Goal: Transaction & Acquisition: Book appointment/travel/reservation

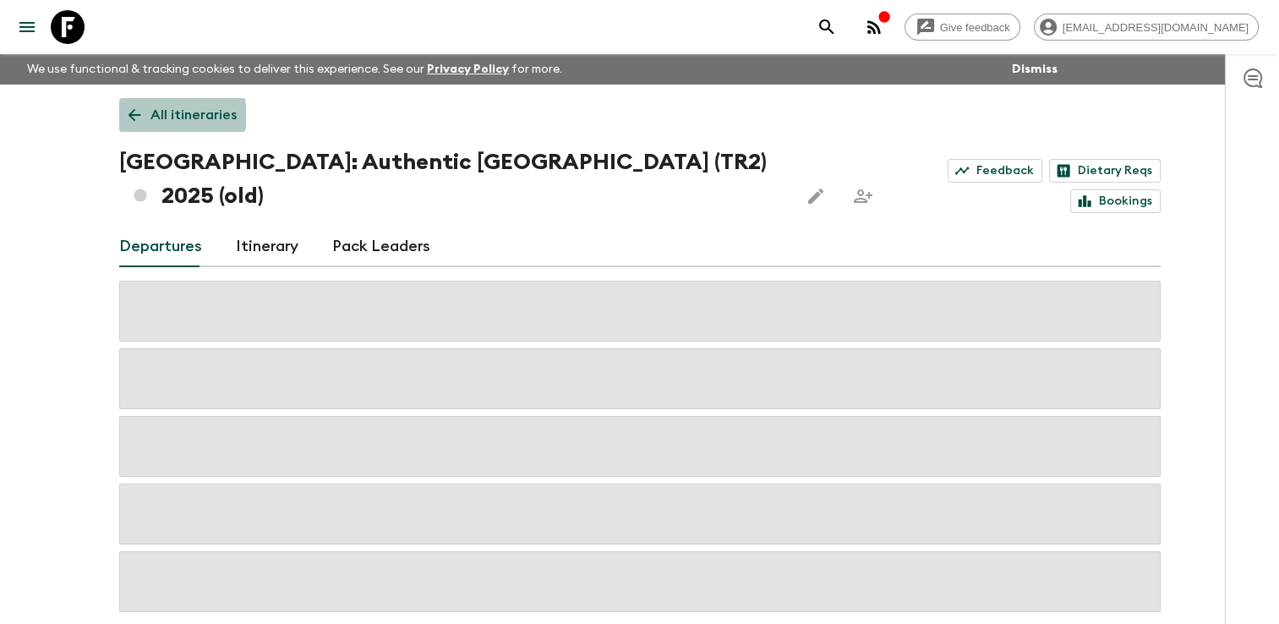
click at [174, 116] on p "All itineraries" at bounding box center [193, 115] width 86 height 20
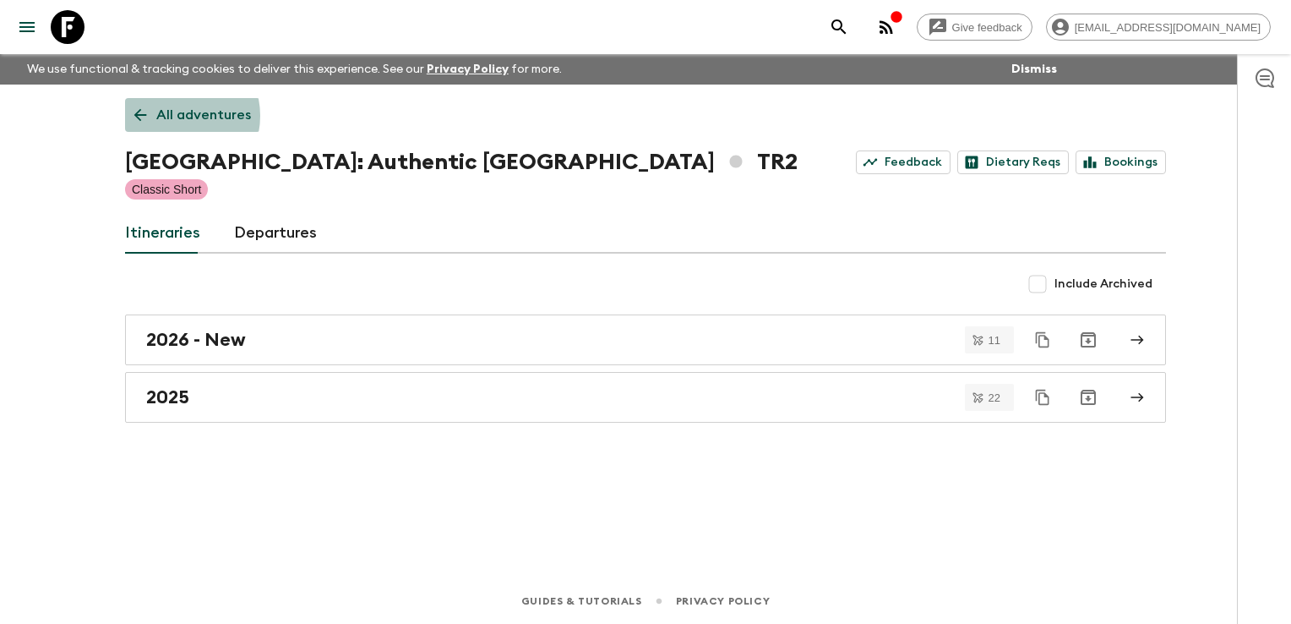
click at [174, 116] on p "All adventures" at bounding box center [203, 115] width 95 height 20
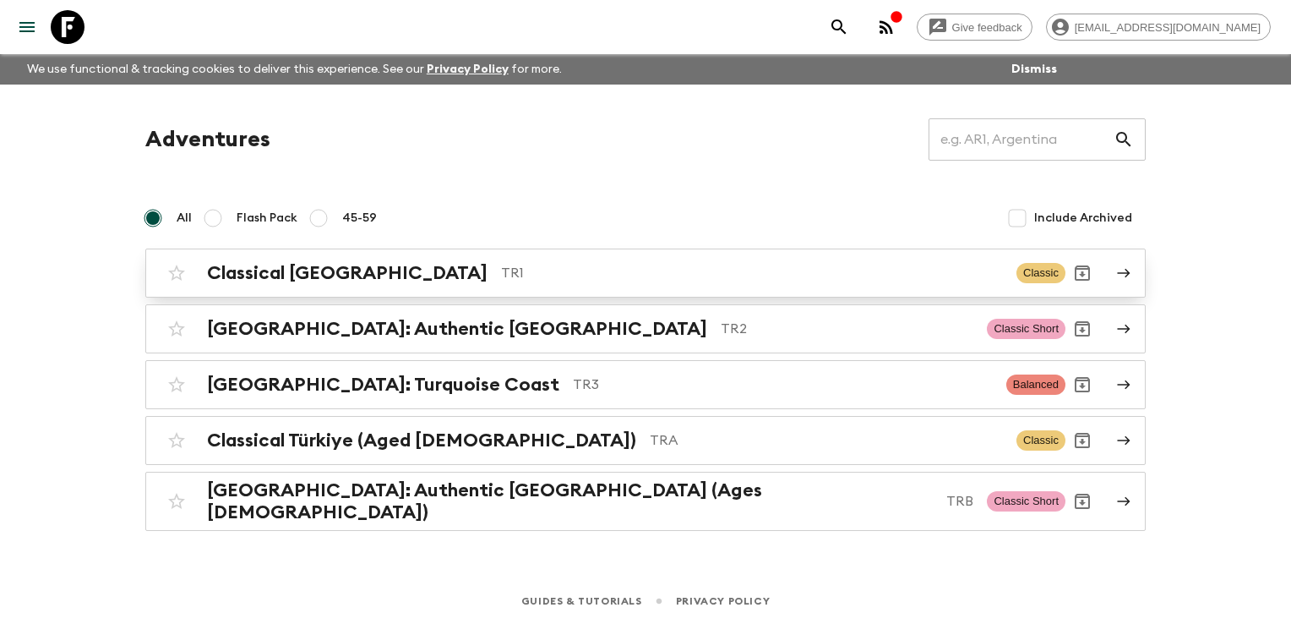
click at [264, 294] on link "Classical Türkiye TR1 Classic" at bounding box center [645, 272] width 1001 height 49
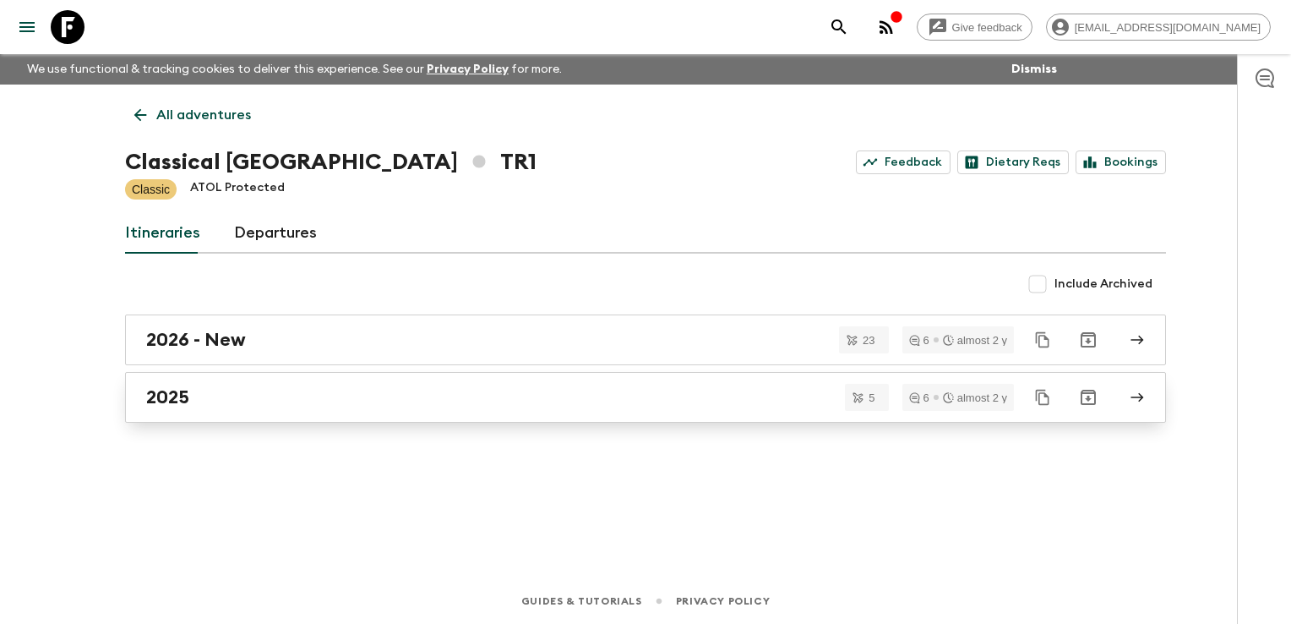
click at [224, 411] on link "2025" at bounding box center [645, 397] width 1041 height 51
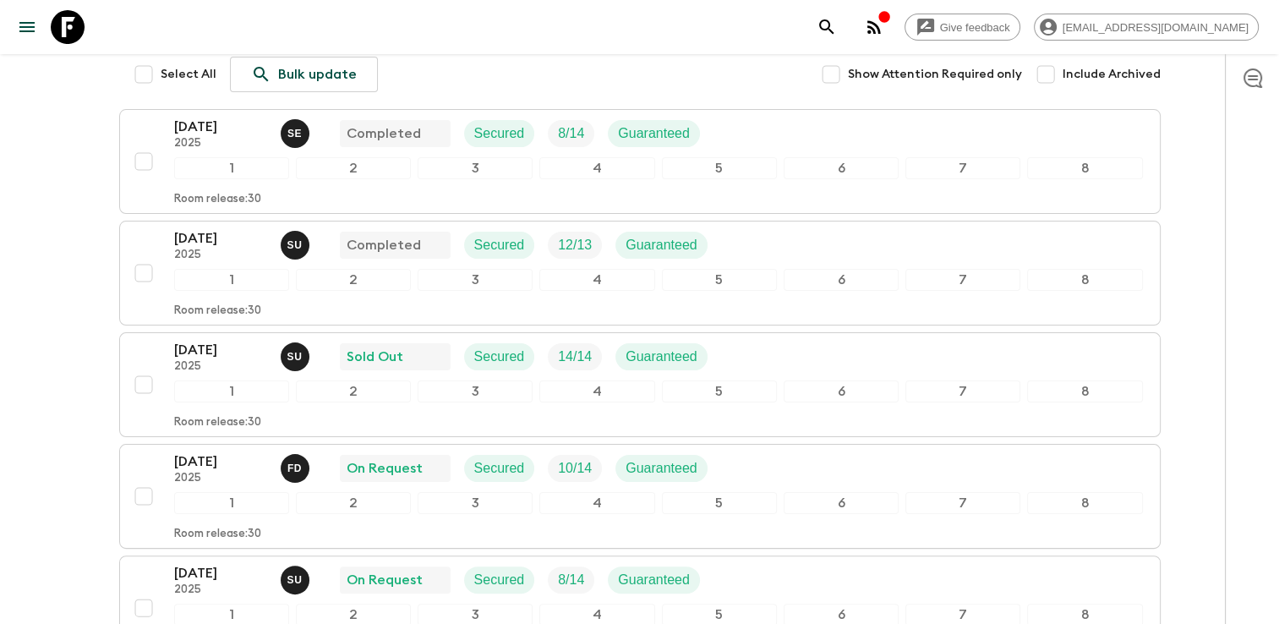
scroll to position [254, 0]
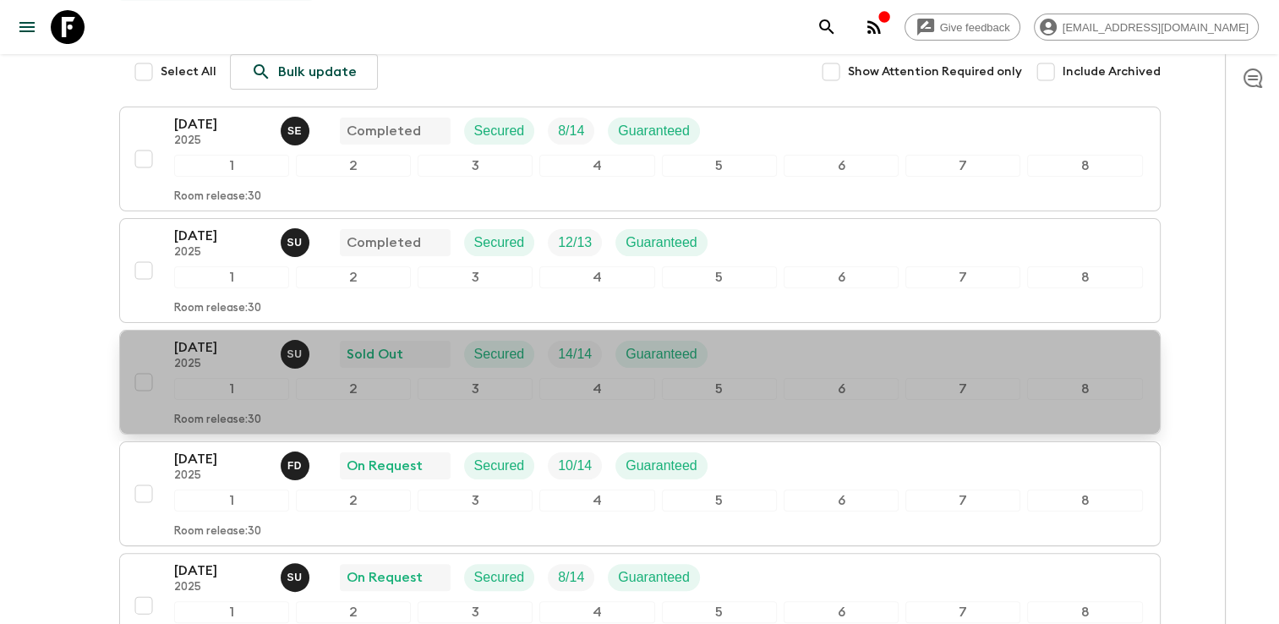
click at [774, 346] on div "[DATE] 2025 S U Sold Out Secured 14 / 14 Guaranteed" at bounding box center [658, 354] width 968 height 34
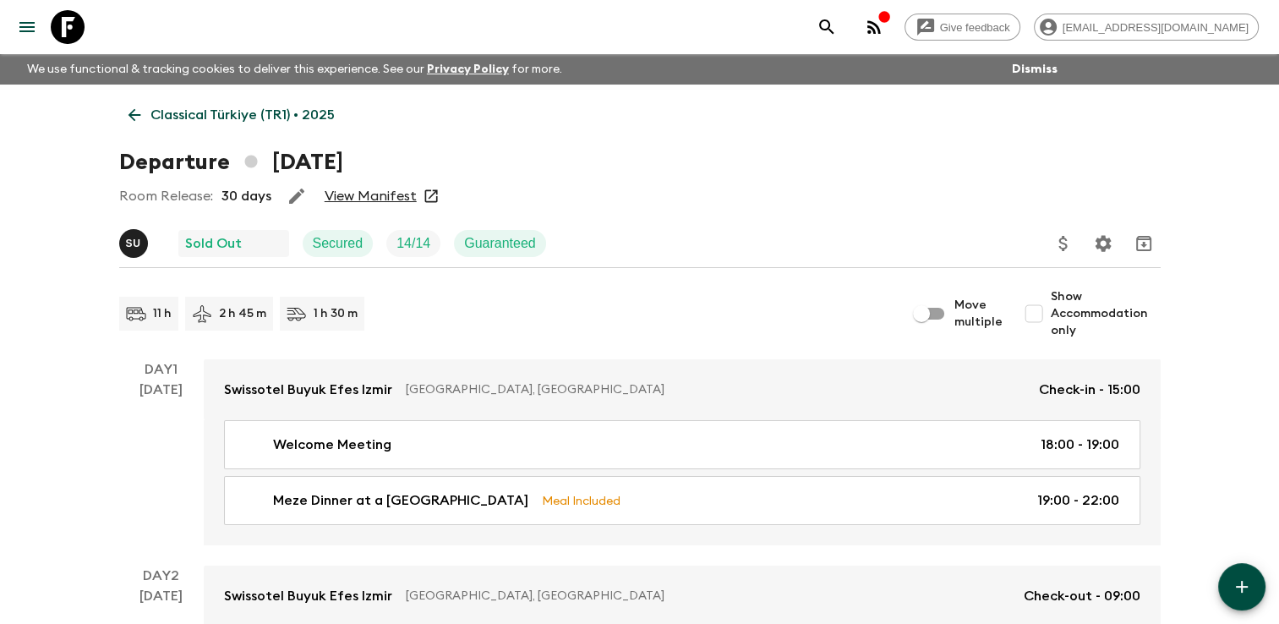
click at [355, 195] on link "View Manifest" at bounding box center [370, 196] width 92 height 17
